Goal: Check status: Check status

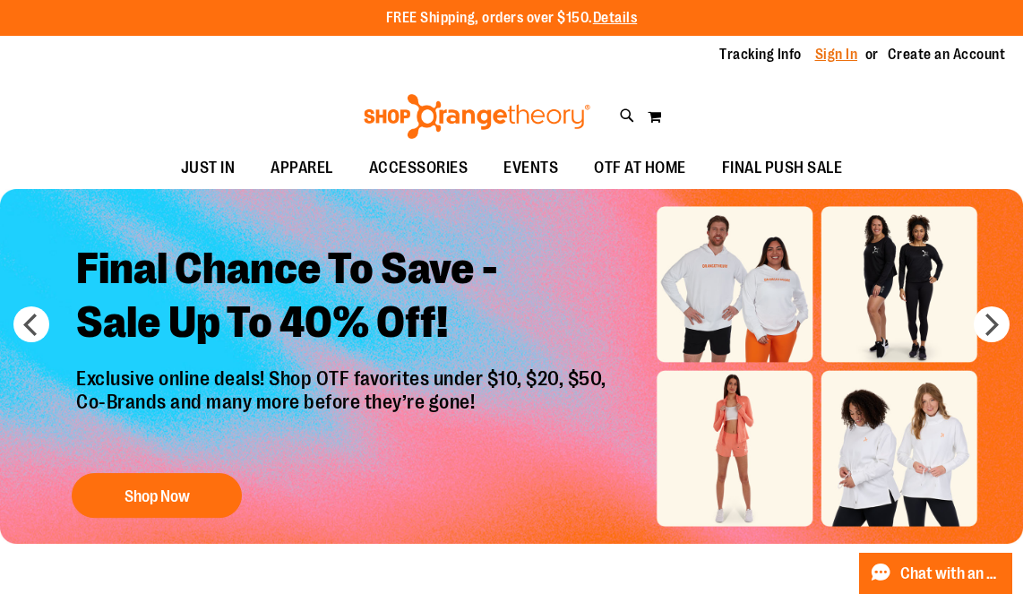
click at [850, 52] on link "Sign In" at bounding box center [837, 55] width 43 height 20
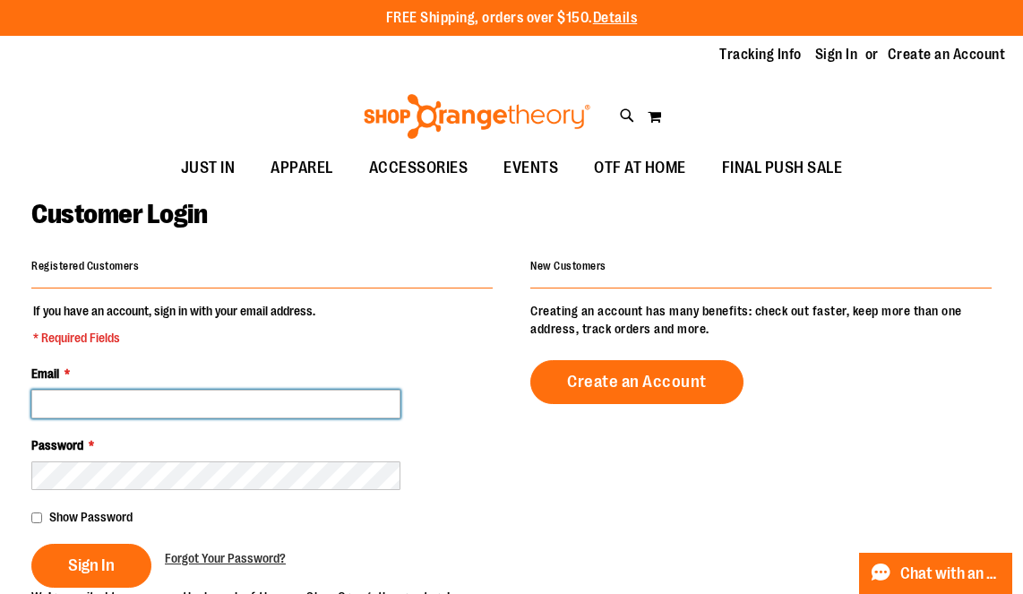
type input "**********"
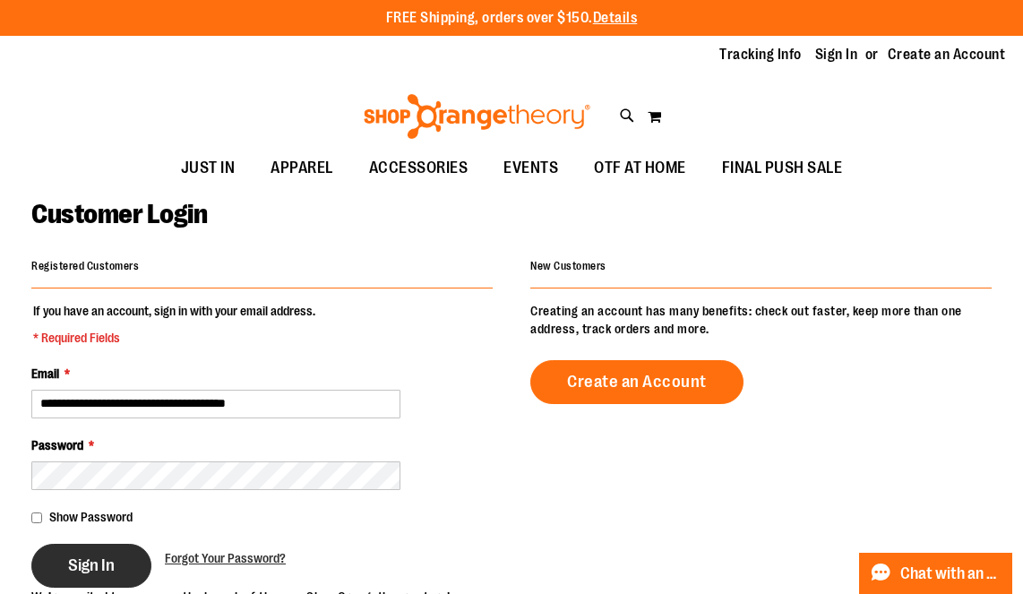
click at [109, 564] on span "Sign In" at bounding box center [91, 566] width 47 height 20
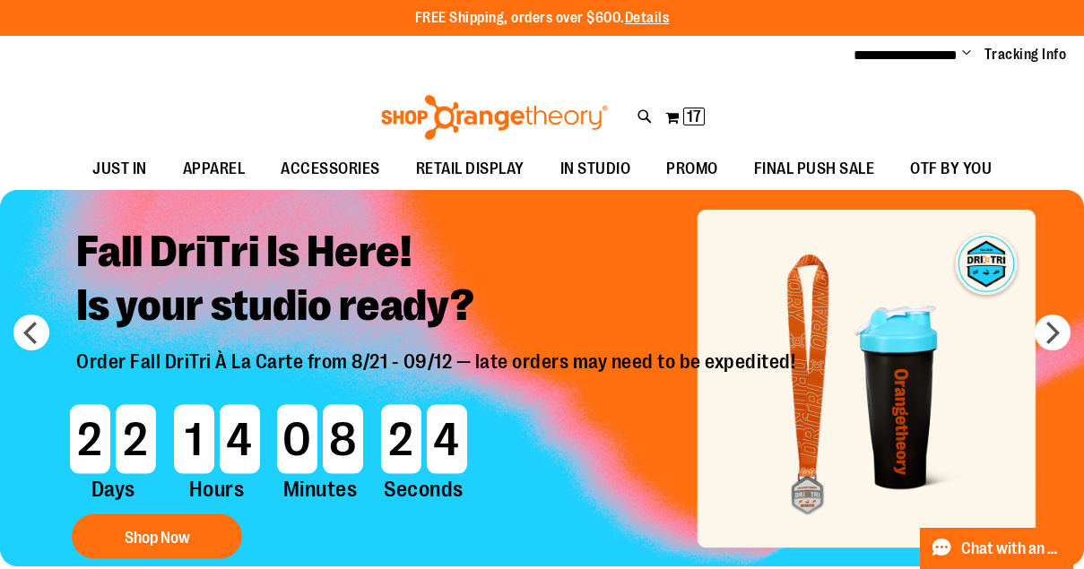
click at [964, 58] on span "Change" at bounding box center [966, 54] width 9 height 17
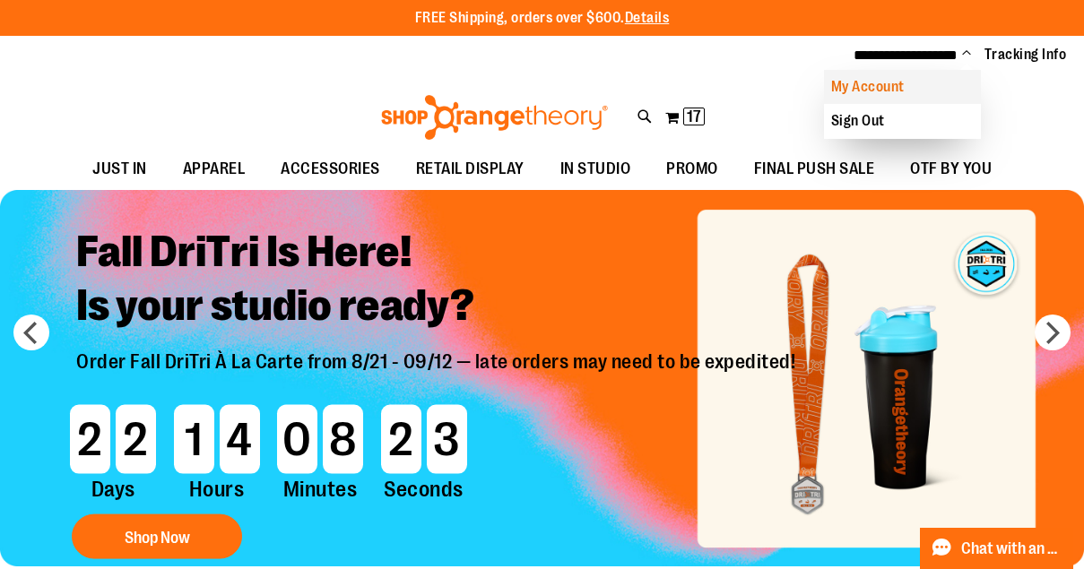
click at [878, 79] on link "My Account" at bounding box center [902, 87] width 157 height 34
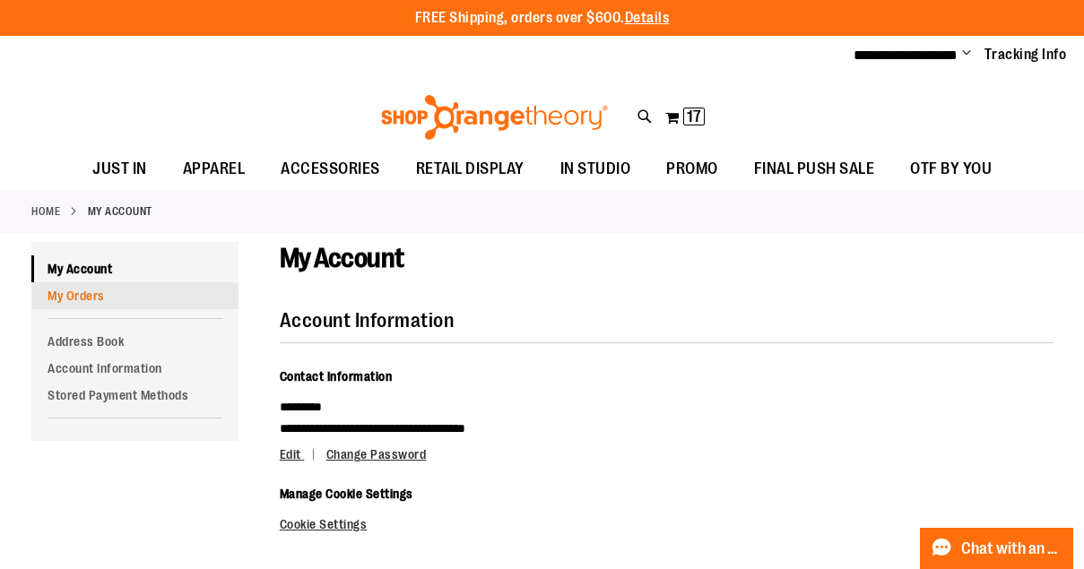
click at [86, 288] on link "My Orders" at bounding box center [134, 295] width 207 height 27
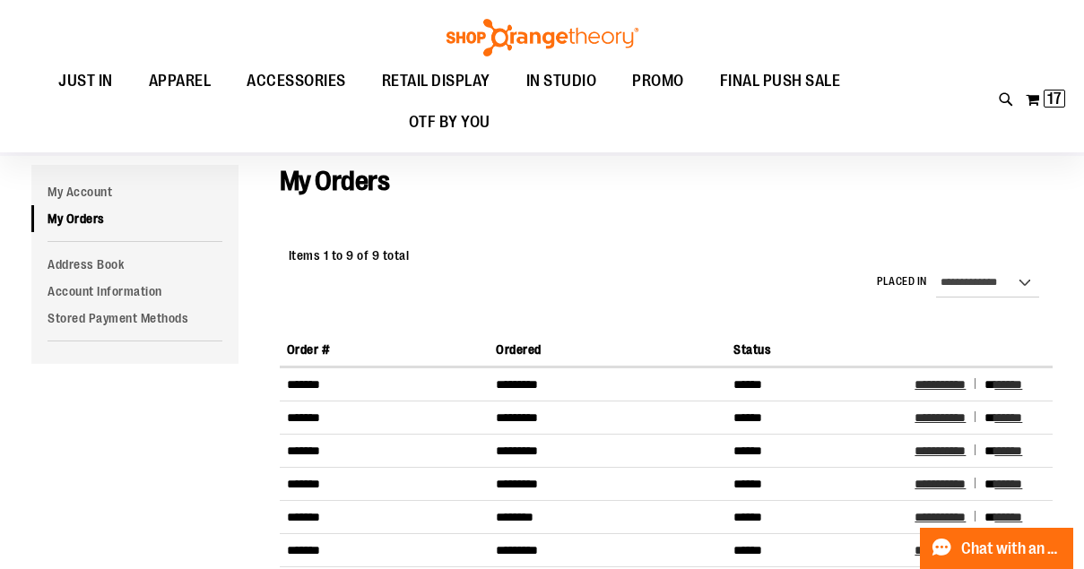
scroll to position [76, 0]
click at [960, 384] on span "**********" at bounding box center [939, 383] width 51 height 13
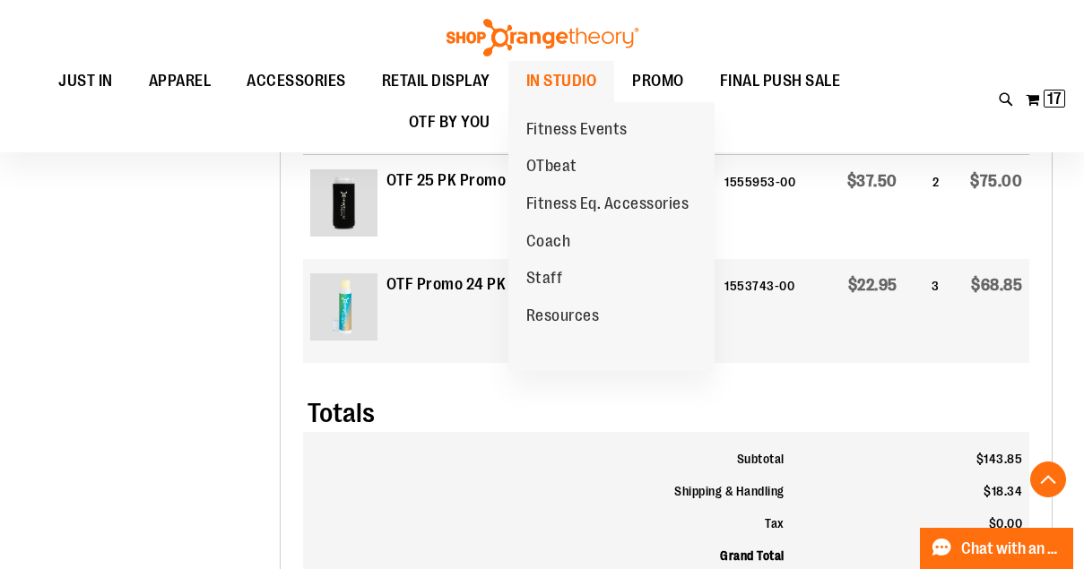
scroll to position [709, 1]
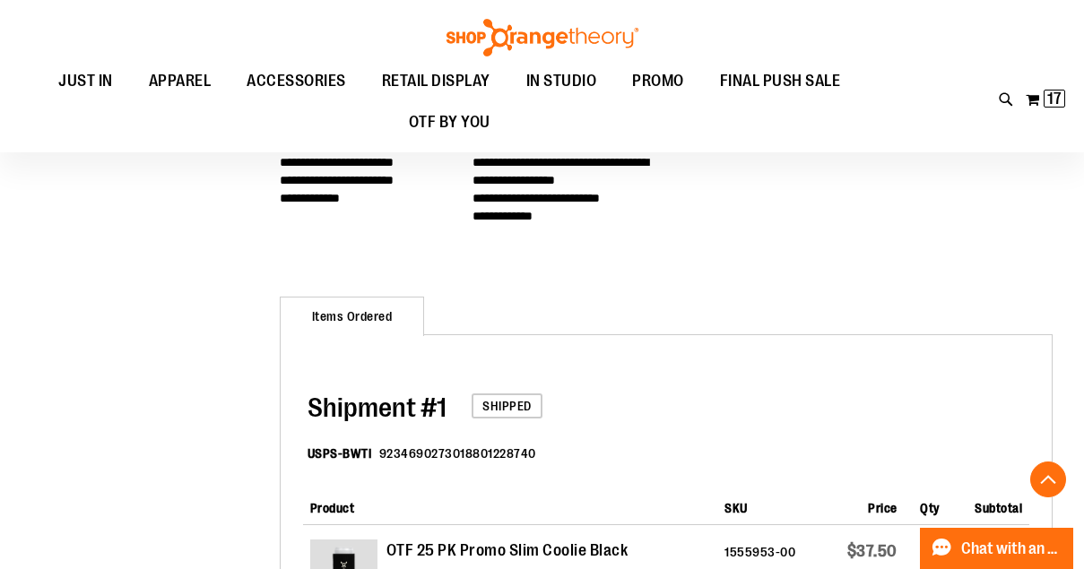
click at [873, 332] on ul "Items Ordered" at bounding box center [666, 316] width 773 height 39
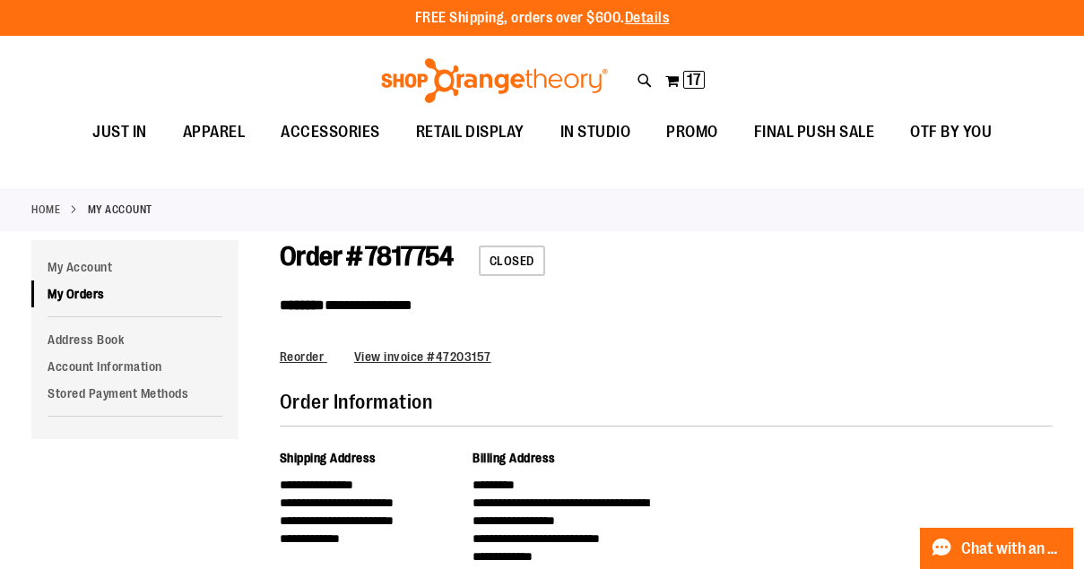
scroll to position [72, 0]
